Goal: Information Seeking & Learning: Compare options

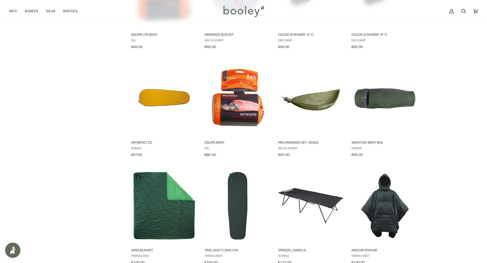
scroll to position [556, 0]
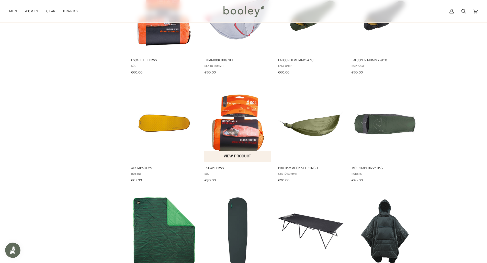
click at [242, 138] on img "Escape Bivvy" at bounding box center [238, 124] width 68 height 68
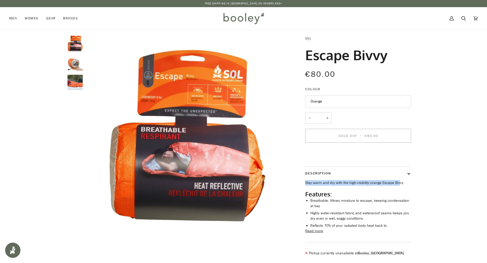
drag, startPoint x: 307, startPoint y: 192, endPoint x: 398, endPoint y: 191, distance: 91.2
click at [398, 191] on div "SOL Escape Bivvy €80.00 Sale • Save Colour Orange Orange *" at bounding box center [353, 149] width 115 height 226
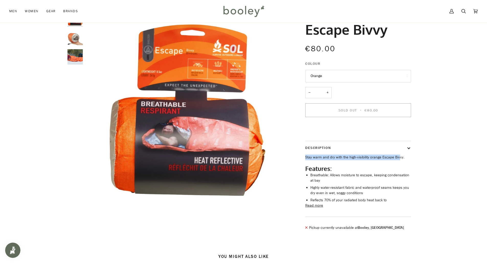
scroll to position [51, 0]
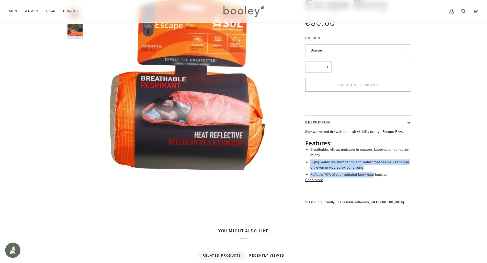
drag, startPoint x: 311, startPoint y: 169, endPoint x: 374, endPoint y: 185, distance: 65.0
click at [373, 178] on ul "Breathable: Allows moisture to escape, keeping condensation at bay Highly water…" at bounding box center [360, 162] width 101 height 31
click at [316, 183] on button "Read more" at bounding box center [314, 181] width 18 height 6
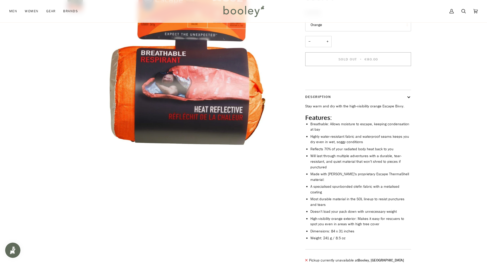
scroll to position [102, 0]
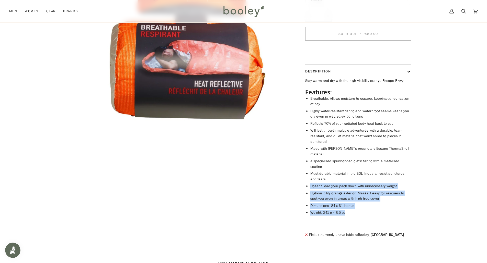
drag, startPoint x: 344, startPoint y: 210, endPoint x: 321, endPoint y: 173, distance: 43.7
click at [321, 174] on ul "Breathable: Allows moisture to escape, keeping condensation at bay Highly water…" at bounding box center [360, 156] width 101 height 120
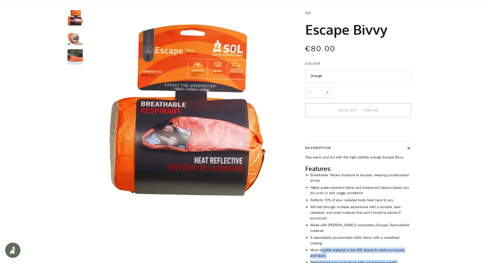
scroll to position [0, 0]
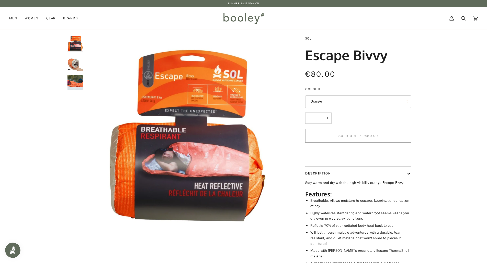
click at [76, 84] on img "Escape Bivvy" at bounding box center [74, 82] width 15 height 15
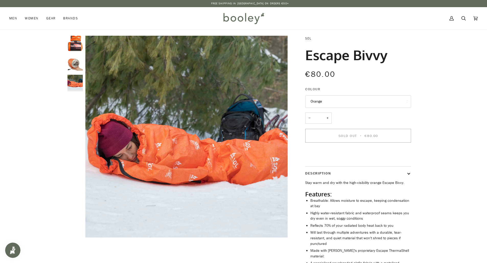
click at [73, 66] on img "Escape Bivvy" at bounding box center [74, 62] width 15 height 15
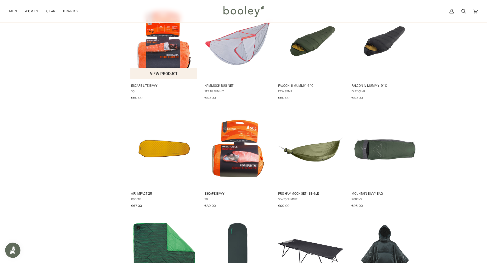
scroll to position [505, 0]
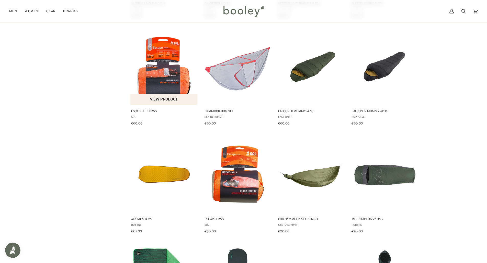
click at [164, 77] on img "Escape Lite Bivvy" at bounding box center [164, 67] width 68 height 68
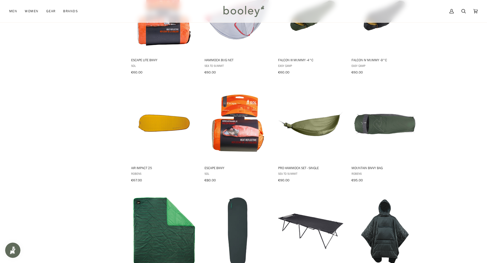
scroll to position [480, 0]
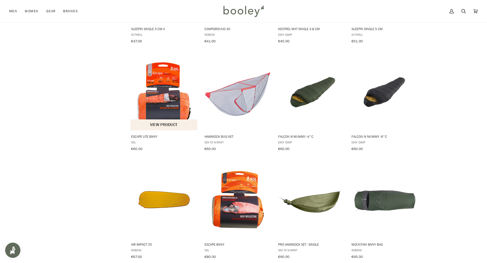
click at [161, 83] on img "Escape Lite Bivvy" at bounding box center [164, 93] width 68 height 68
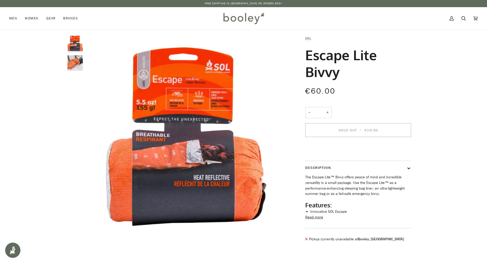
click at [321, 221] on button "Read more" at bounding box center [314, 218] width 18 height 6
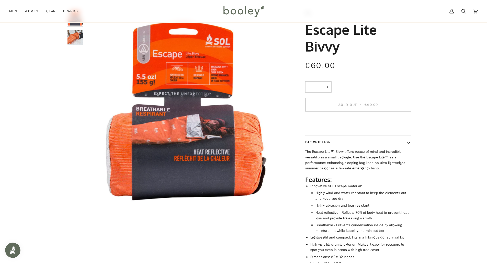
scroll to position [51, 0]
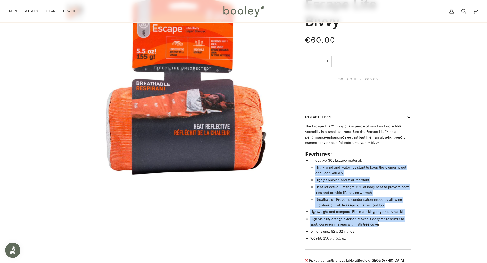
drag, startPoint x: 368, startPoint y: 232, endPoint x: 313, endPoint y: 175, distance: 79.2
click at [313, 175] on ul "Innovative SOL Escape material: Highly wind and water resistant to keep the ele…" at bounding box center [360, 200] width 101 height 84
click at [329, 196] on li "Heat-reflective - Reflects 70% of body heat to prevent heat loss and provide li…" at bounding box center [363, 190] width 96 height 11
drag, startPoint x: 317, startPoint y: 175, endPoint x: 369, endPoint y: 239, distance: 82.9
click at [369, 239] on ul "Innovative SOL Escape material: Highly wind and water resistant to keep the ele…" at bounding box center [360, 200] width 101 height 84
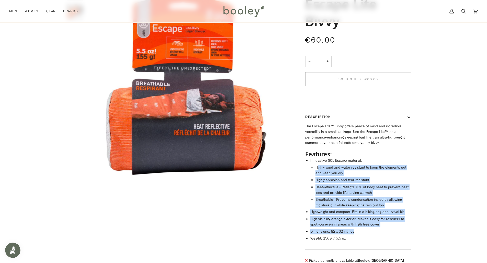
click at [347, 215] on li "Lightweight and compact. Fits in a hiking bag or survival kit" at bounding box center [360, 213] width 101 height 6
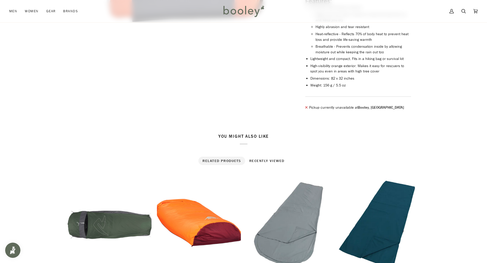
scroll to position [256, 0]
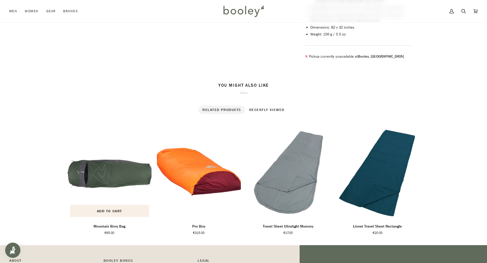
click at [106, 191] on img "Mountain Bivvy Bag" at bounding box center [109, 174] width 84 height 94
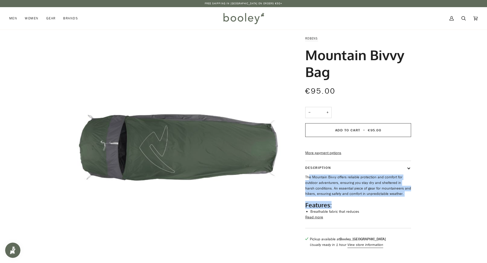
drag, startPoint x: 308, startPoint y: 187, endPoint x: 386, endPoint y: 208, distance: 80.6
click at [386, 208] on div "The Mountain Bivvy offers reliable protection and comfort for outdoor adventure…" at bounding box center [358, 195] width 106 height 40
click at [376, 197] on p "The Mountain Bivvy offers reliable protection and comfort for outdoor adventure…" at bounding box center [358, 186] width 106 height 22
click at [370, 197] on p "The Mountain Bivvy offers reliable protection and comfort for outdoor adventure…" at bounding box center [358, 186] width 106 height 22
drag, startPoint x: 388, startPoint y: 203, endPoint x: 305, endPoint y: 187, distance: 85.0
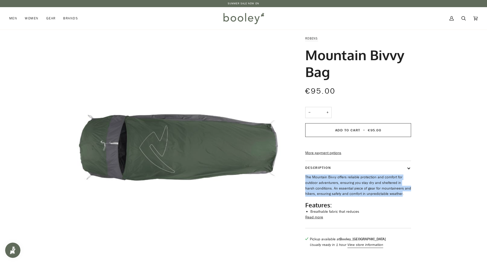
click at [304, 187] on div "Robens Mountain Bivvy Bag €95.00 Sale • Save − * + Add to Cart • €95.00" at bounding box center [353, 144] width 115 height 217
click at [326, 197] on p "The Mountain Bivvy offers reliable protection and comfort for outdoor adventure…" at bounding box center [358, 186] width 106 height 22
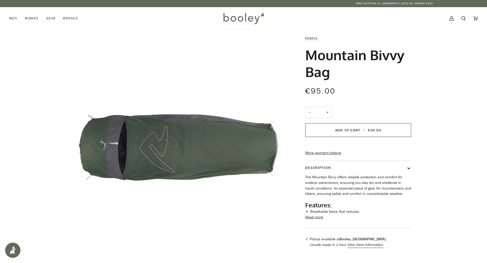
click at [312, 221] on button "Read more" at bounding box center [314, 218] width 18 height 6
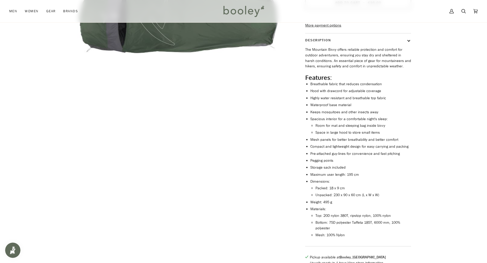
scroll to position [153, 0]
